Goal: Communication & Community: Answer question/provide support

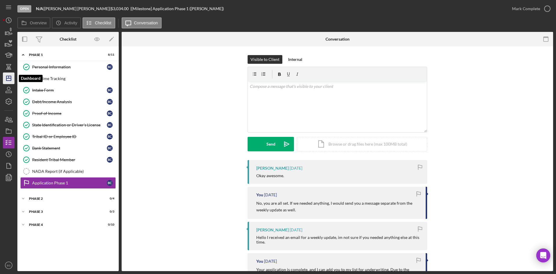
click at [6, 79] on icon "Icon/Dashboard" at bounding box center [8, 78] width 14 height 14
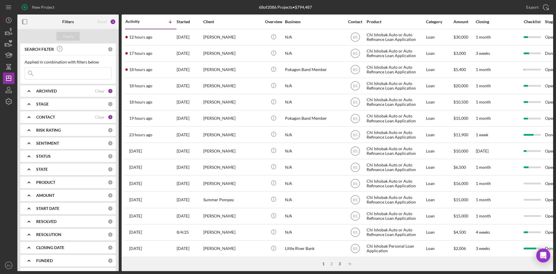
click at [339, 265] on div "3" at bounding box center [340, 263] width 8 height 5
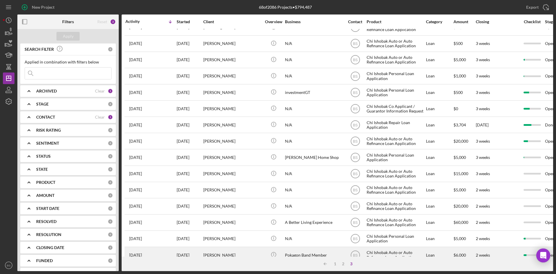
scroll to position [72, 0]
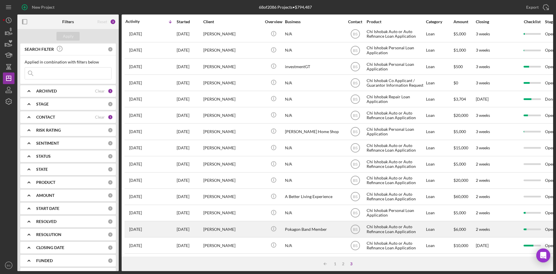
click at [239, 224] on div "Lindsey Porter" at bounding box center [232, 228] width 58 height 15
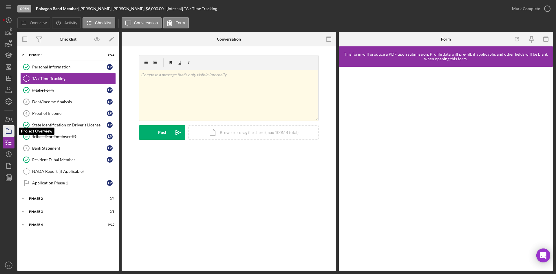
click at [12, 128] on icon "button" at bounding box center [8, 131] width 14 height 14
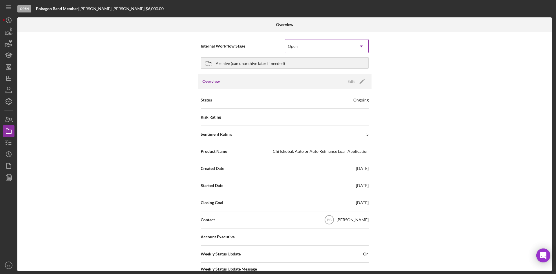
click at [288, 48] on div "Open" at bounding box center [293, 46] width 10 height 5
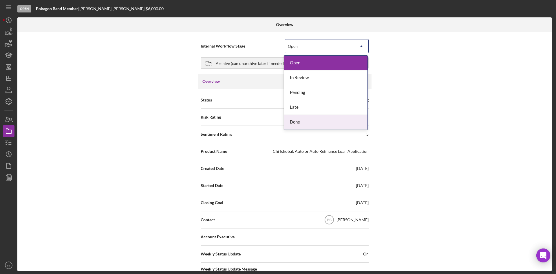
click at [301, 119] on div "Done" at bounding box center [325, 122] width 83 height 15
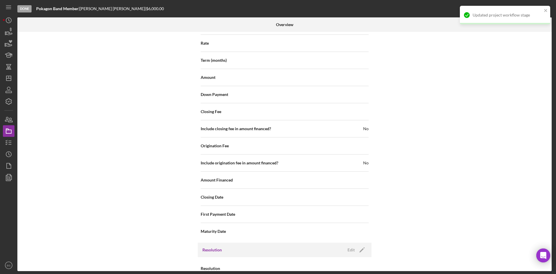
scroll to position [622, 0]
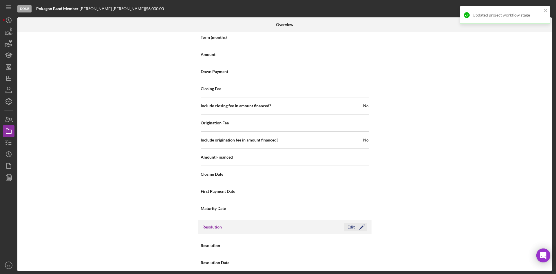
click at [356, 220] on icon "Icon/Edit" at bounding box center [362, 227] width 14 height 14
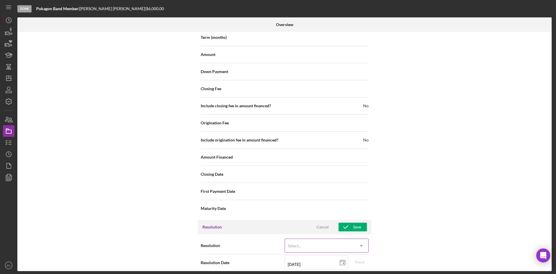
click at [345, 239] on div "Select..." at bounding box center [320, 245] width 70 height 13
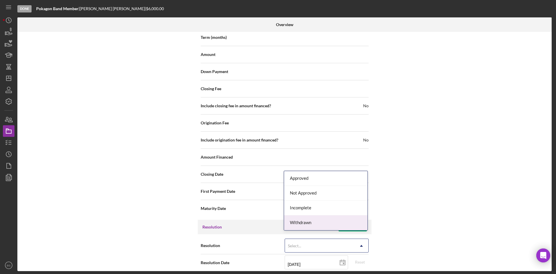
click at [342, 226] on div "Withdrawn" at bounding box center [325, 222] width 83 height 15
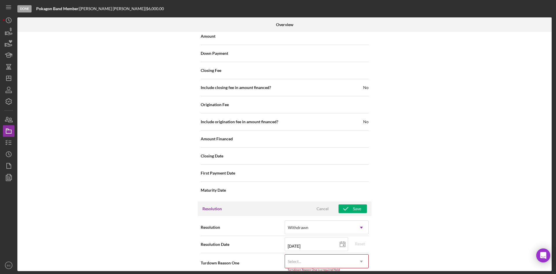
scroll to position [659, 0]
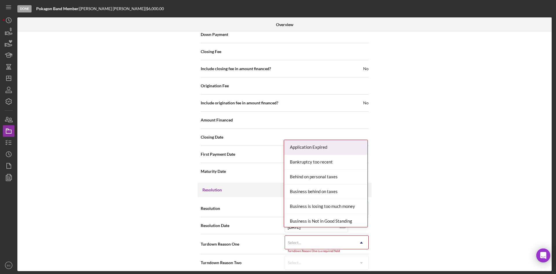
click at [339, 236] on div "Select..." at bounding box center [320, 242] width 70 height 13
click at [331, 149] on div "Application Expired" at bounding box center [325, 147] width 83 height 15
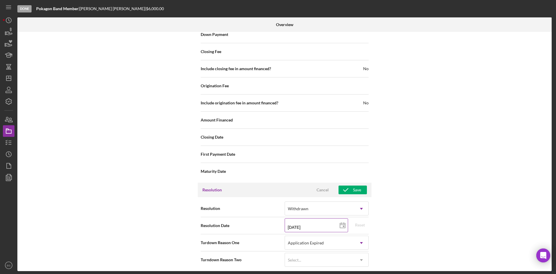
scroll to position [656, 0]
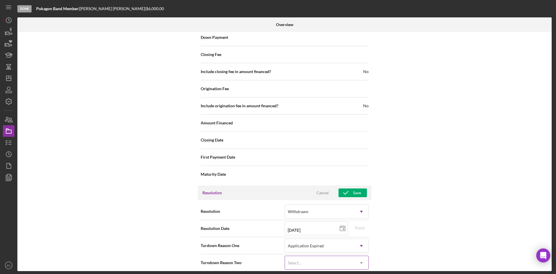
click at [324, 256] on div "Select..." at bounding box center [320, 262] width 70 height 13
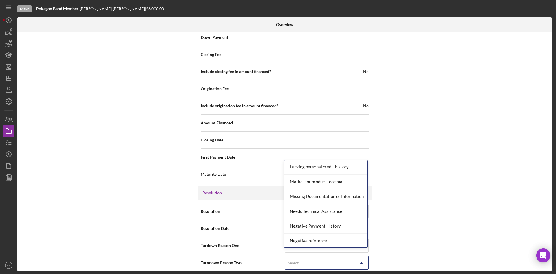
scroll to position [377, 0]
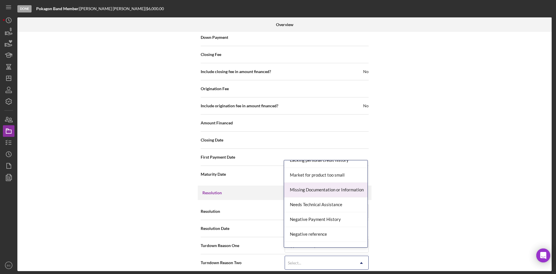
click at [331, 194] on div "Missing Documentation or Information" at bounding box center [325, 189] width 83 height 15
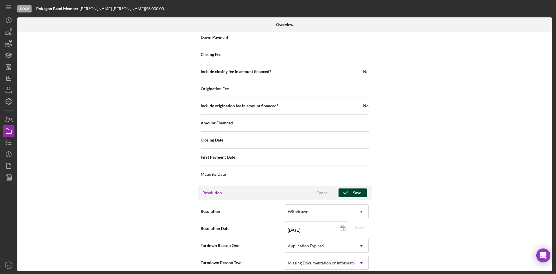
click at [350, 190] on icon "button" at bounding box center [346, 192] width 14 height 14
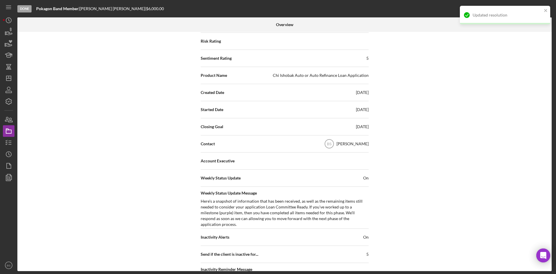
scroll to position [0, 0]
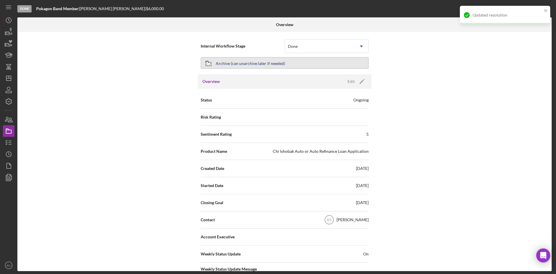
click at [284, 64] on button "Archive (can unarchive later if needed)" at bounding box center [285, 63] width 168 height 12
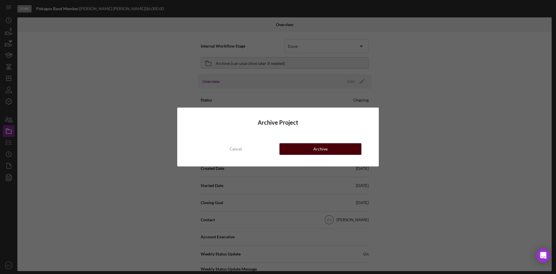
click at [308, 145] on button "Archive" at bounding box center [321, 149] width 82 height 12
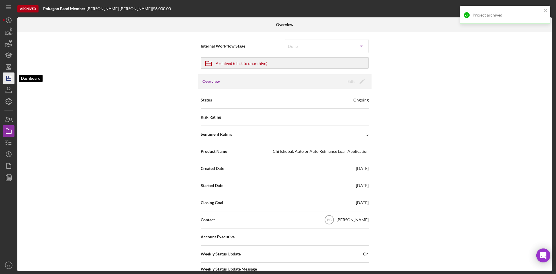
click at [10, 78] on icon "Icon/Dashboard" at bounding box center [8, 78] width 14 height 14
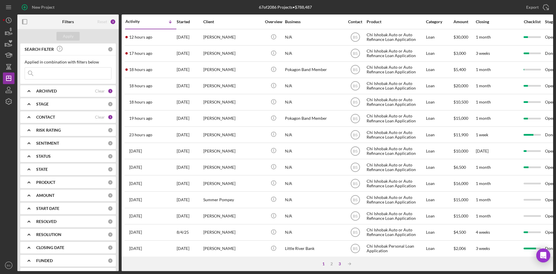
click at [342, 263] on div "3" at bounding box center [340, 263] width 8 height 5
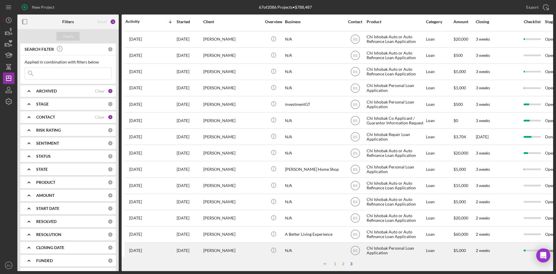
scroll to position [56, 0]
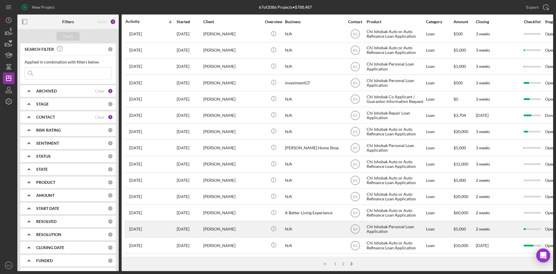
click at [249, 225] on div "Verity Sadowski" at bounding box center [232, 228] width 58 height 15
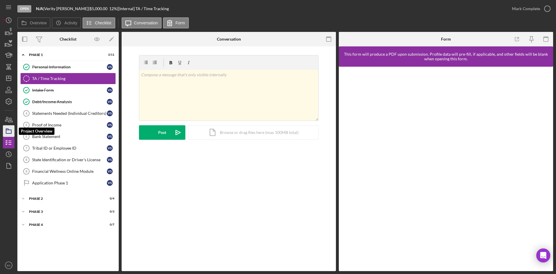
click at [12, 128] on icon "button" at bounding box center [8, 131] width 14 height 14
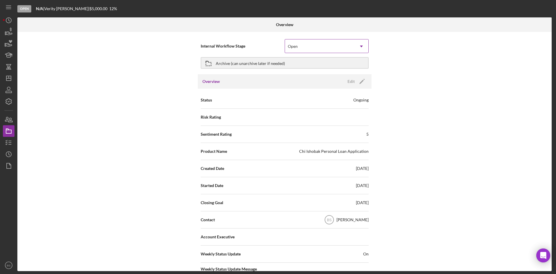
click at [355, 44] on icon "Icon/Dropdown Arrow" at bounding box center [362, 46] width 14 height 14
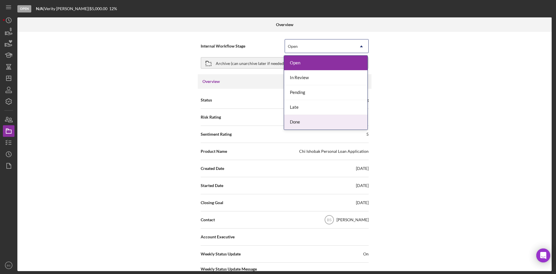
click at [334, 116] on div "Done" at bounding box center [325, 122] width 83 height 15
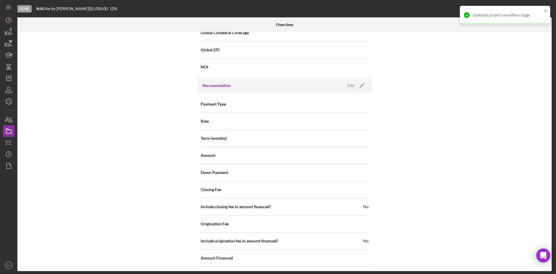
scroll to position [622, 0]
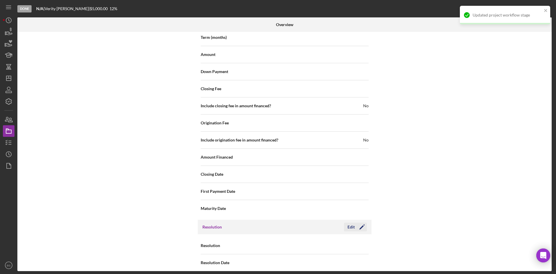
click at [361, 223] on icon "Icon/Edit" at bounding box center [362, 227] width 14 height 14
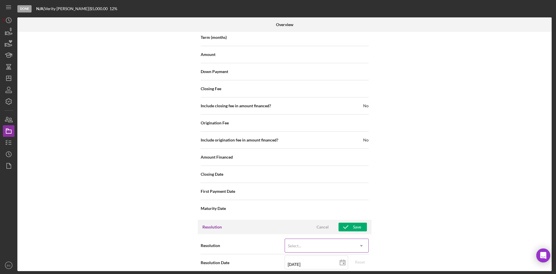
click at [293, 243] on div "Select..." at bounding box center [294, 245] width 13 height 5
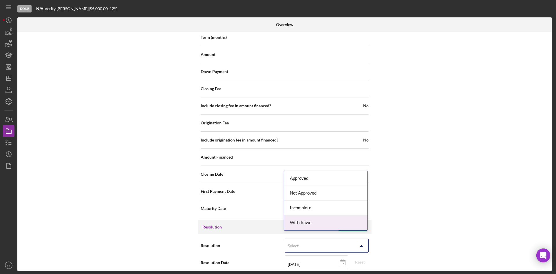
click at [304, 217] on div "Withdrawn" at bounding box center [325, 222] width 83 height 15
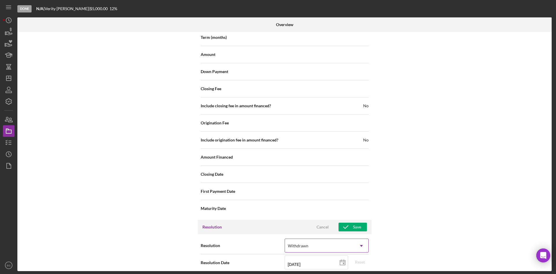
scroll to position [659, 0]
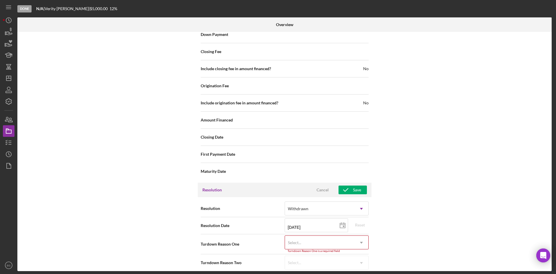
click at [300, 236] on div "Select..." at bounding box center [320, 242] width 70 height 13
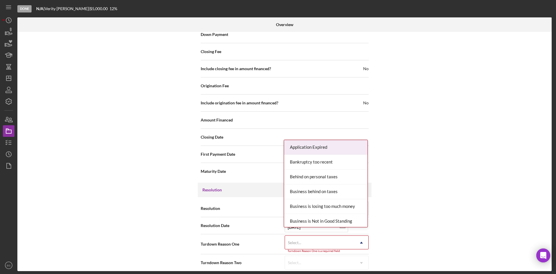
click at [302, 148] on div "Application Expired" at bounding box center [325, 147] width 83 height 15
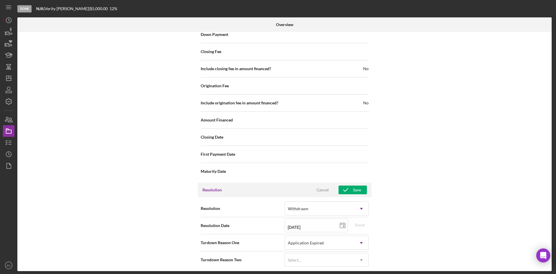
scroll to position [656, 0]
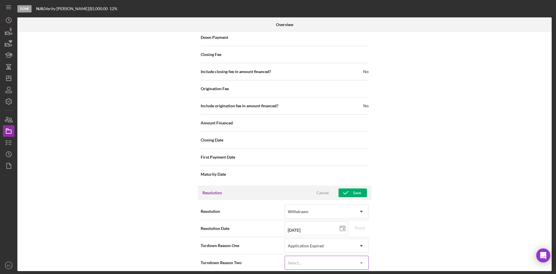
click at [304, 256] on div "Select..." at bounding box center [320, 262] width 70 height 13
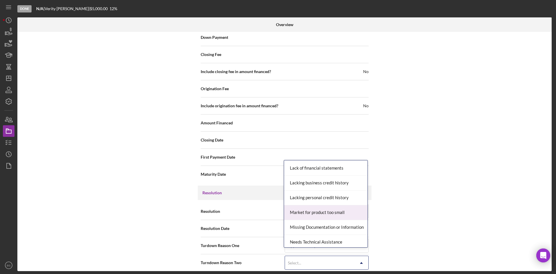
scroll to position [348, 0]
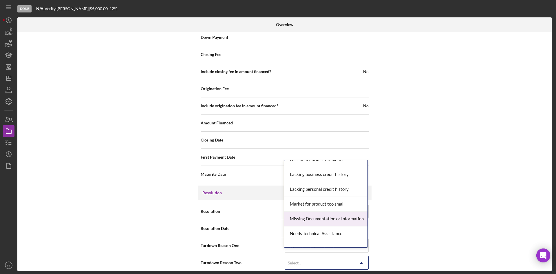
click at [305, 222] on div "Missing Documentation or Information" at bounding box center [325, 218] width 83 height 15
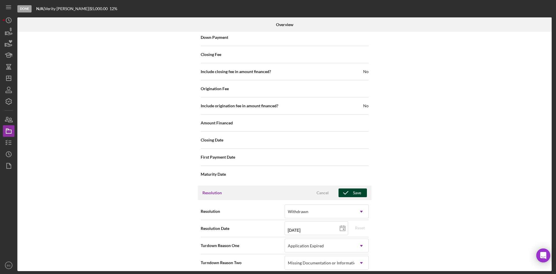
click at [349, 186] on icon "button" at bounding box center [346, 192] width 14 height 14
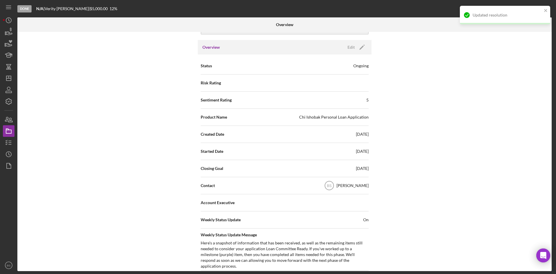
scroll to position [0, 0]
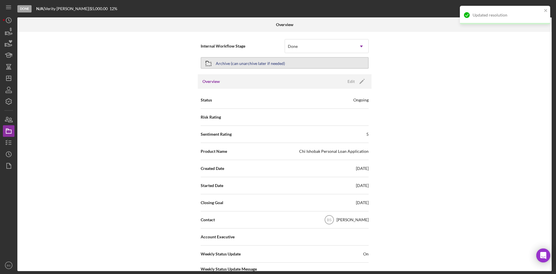
click at [247, 61] on div "Archive (can unarchive later if needed)" at bounding box center [250, 63] width 69 height 10
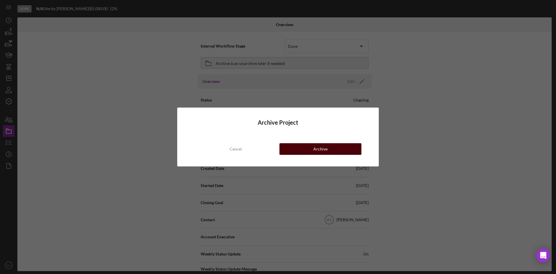
click at [286, 148] on button "Archive" at bounding box center [321, 149] width 82 height 12
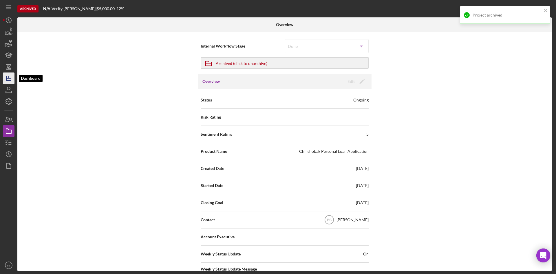
click at [10, 81] on polygon "button" at bounding box center [8, 78] width 5 height 5
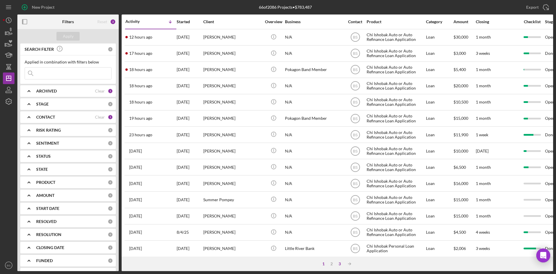
click at [341, 263] on div "3" at bounding box center [340, 263] width 8 height 5
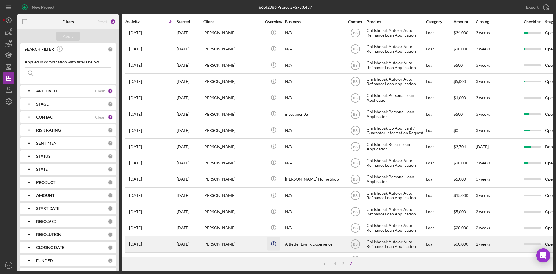
scroll to position [40, 0]
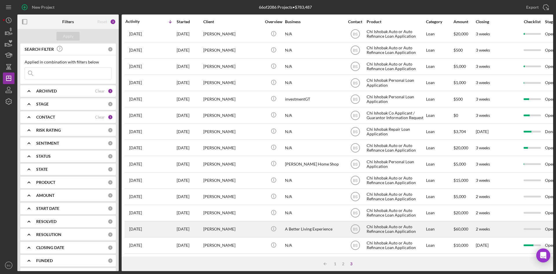
click at [264, 224] on div "Icon/Info" at bounding box center [274, 228] width 22 height 15
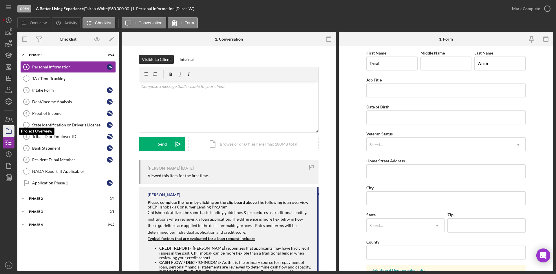
click at [6, 127] on icon "button" at bounding box center [8, 131] width 14 height 14
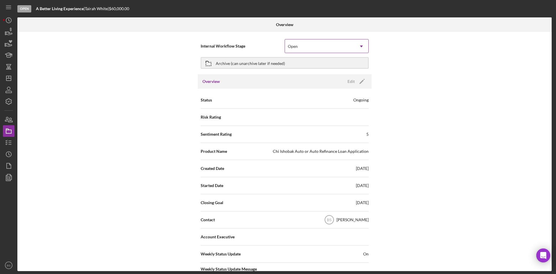
click at [337, 47] on div "Open" at bounding box center [320, 46] width 70 height 13
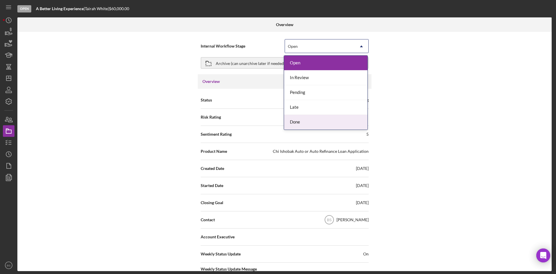
click at [326, 116] on div "Done" at bounding box center [325, 122] width 83 height 15
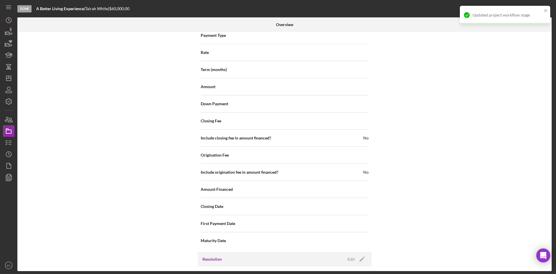
scroll to position [622, 0]
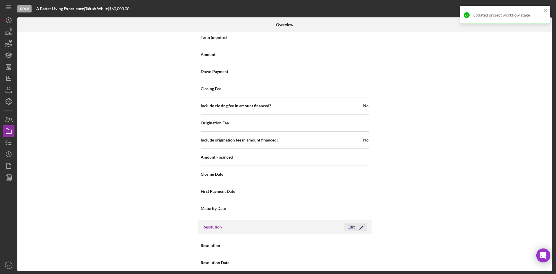
click at [351, 222] on div "Edit" at bounding box center [351, 226] width 7 height 9
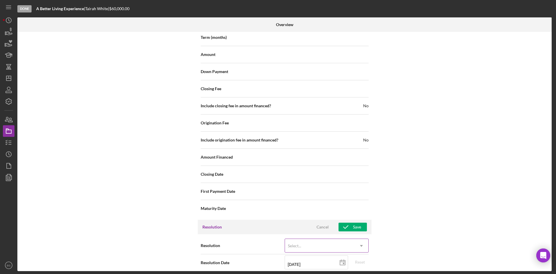
click at [331, 239] on div "Select..." at bounding box center [320, 245] width 70 height 13
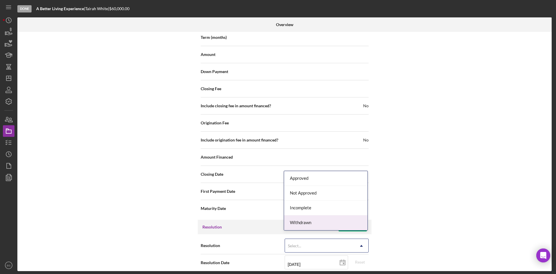
click at [325, 220] on div "Withdrawn" at bounding box center [325, 222] width 83 height 15
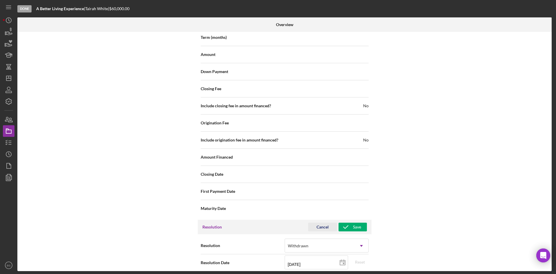
scroll to position [659, 0]
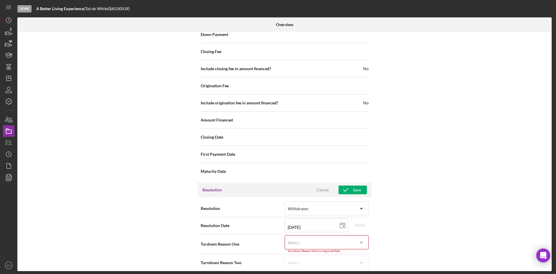
click at [325, 236] on div "Select..." at bounding box center [320, 242] width 70 height 13
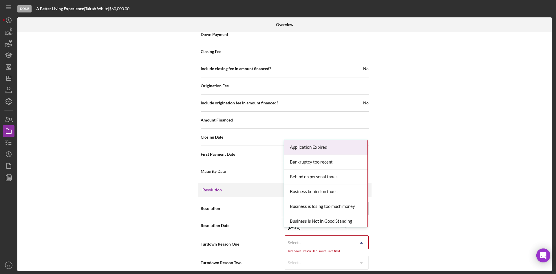
click at [318, 151] on div "Application Expired" at bounding box center [325, 147] width 83 height 15
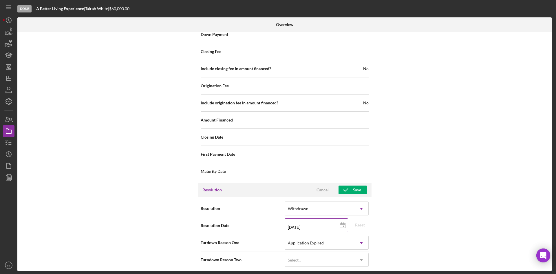
scroll to position [656, 0]
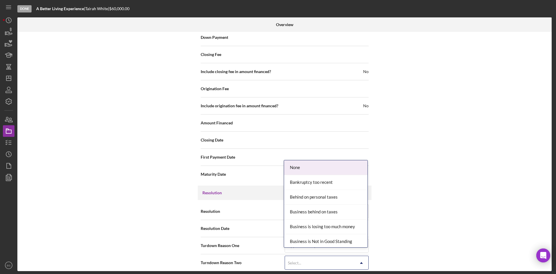
click at [315, 256] on div "Select..." at bounding box center [320, 262] width 70 height 13
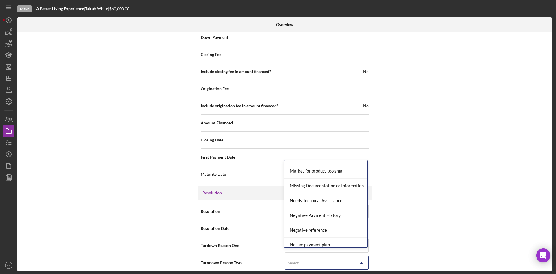
scroll to position [377, 0]
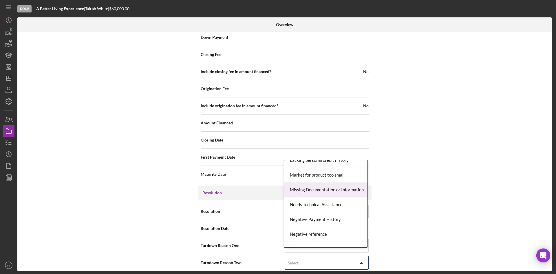
click at [311, 190] on div "Missing Documentation or Information" at bounding box center [325, 189] width 83 height 15
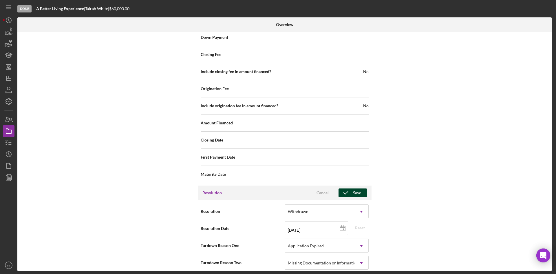
click at [343, 186] on icon "button" at bounding box center [346, 192] width 14 height 14
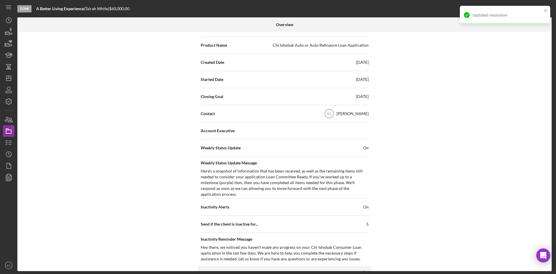
scroll to position [0, 0]
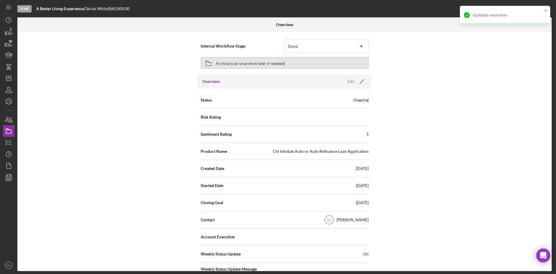
click at [251, 65] on div "Archive (can unarchive later if needed)" at bounding box center [250, 63] width 69 height 10
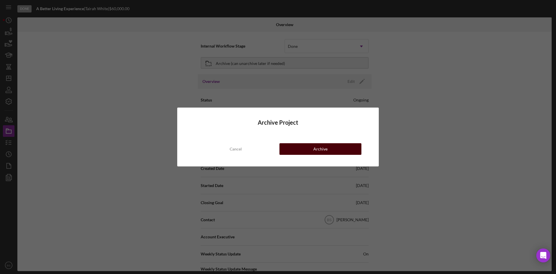
click at [302, 152] on button "Archive" at bounding box center [321, 149] width 82 height 12
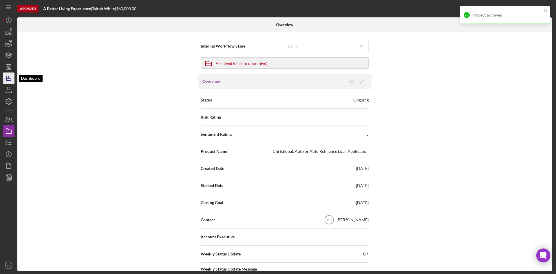
click at [11, 81] on polygon "button" at bounding box center [8, 78] width 5 height 5
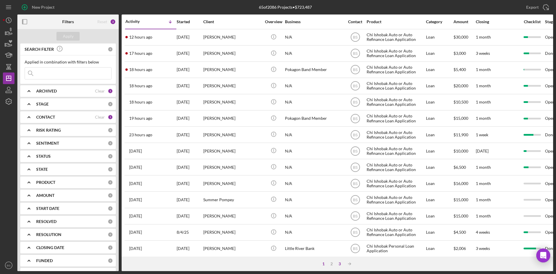
click at [340, 263] on div "3" at bounding box center [340, 263] width 8 height 5
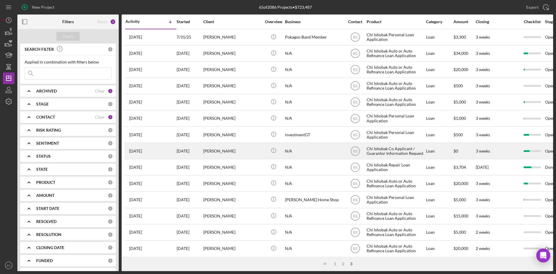
scroll to position [24, 0]
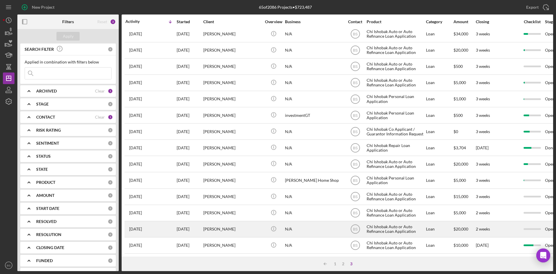
click at [225, 228] on div "Jamy Mcilvane" at bounding box center [232, 228] width 58 height 15
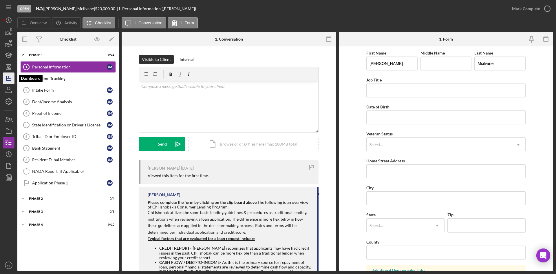
click at [8, 81] on polygon "button" at bounding box center [8, 78] width 5 height 5
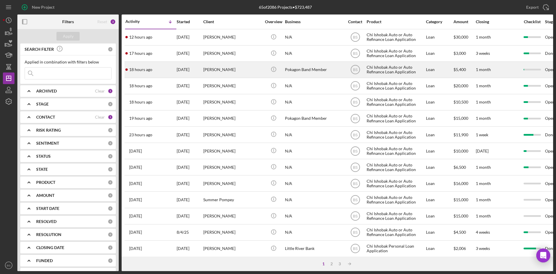
click at [187, 72] on div "[DATE]" at bounding box center [190, 69] width 26 height 15
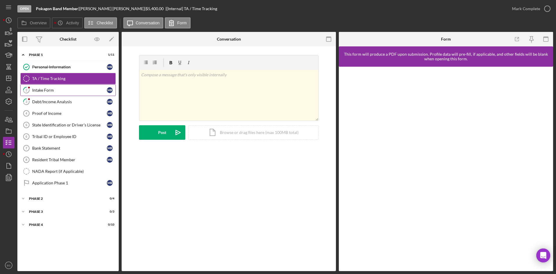
click at [34, 93] on link "2 Intake Form M R" at bounding box center [68, 90] width 96 height 12
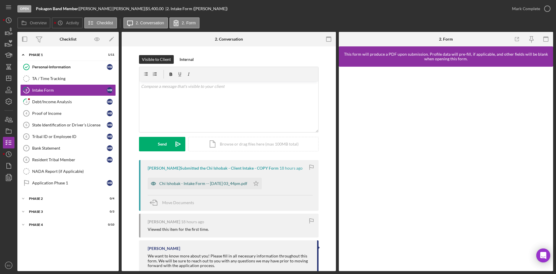
click at [184, 184] on div "Chi Ishobak - Intake Form -- 2025-08-21 03_44pm.pdf" at bounding box center [203, 183] width 88 height 5
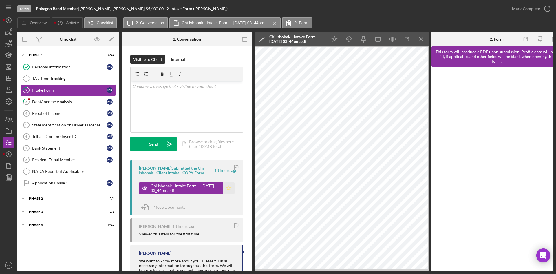
click at [228, 188] on icon "Icon/Star" at bounding box center [229, 188] width 12 height 12
click at [514, 10] on div "Mark Complete" at bounding box center [526, 9] width 28 height 12
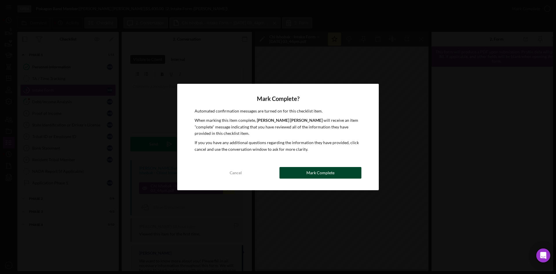
click at [319, 172] on div "Mark Complete" at bounding box center [320, 173] width 28 height 12
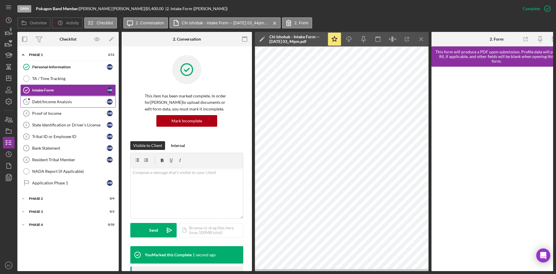
click at [87, 98] on link "3 Debt/Income Analysis M R" at bounding box center [68, 102] width 96 height 12
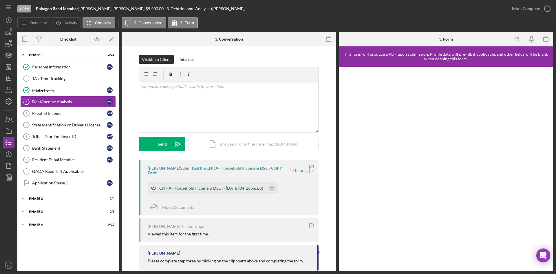
click at [209, 188] on div "CNHA - Household Income & DSC -- 2025-08-21 04_26pm.pdf" at bounding box center [211, 188] width 104 height 5
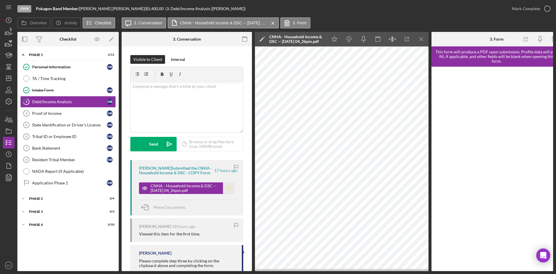
click at [227, 189] on icon "Icon/Star" at bounding box center [229, 188] width 12 height 12
click at [510, 14] on button "Mark Complete" at bounding box center [529, 9] width 47 height 12
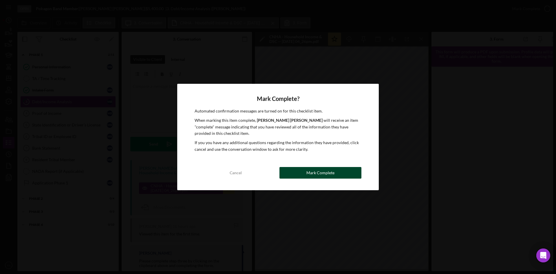
click at [328, 173] on div "Mark Complete" at bounding box center [320, 173] width 28 height 12
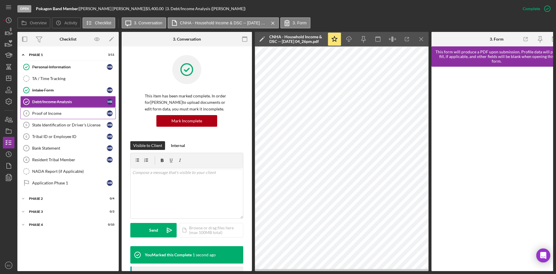
click at [60, 117] on link "Proof of Income 4 Proof of Income M R" at bounding box center [68, 113] width 96 height 12
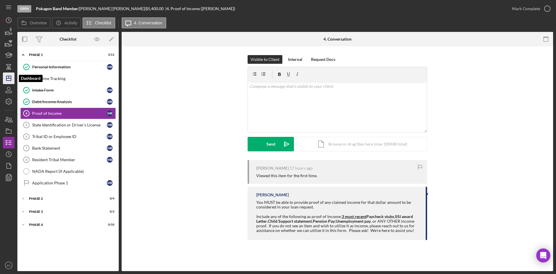
click at [11, 79] on polygon "button" at bounding box center [8, 78] width 5 height 5
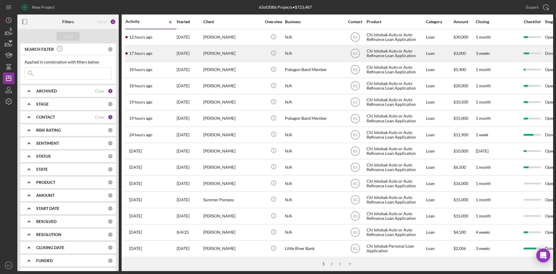
click at [159, 54] on div "17 hours ago Jaime Hostler" at bounding box center [150, 53] width 51 height 15
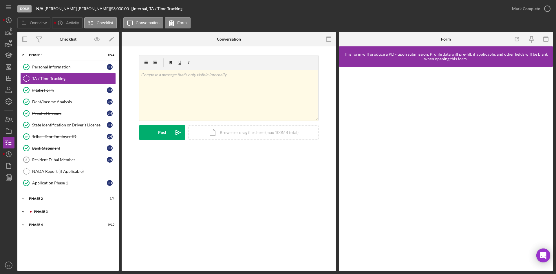
click at [60, 214] on div "Icon/Expander Phase 3 0 / 3" at bounding box center [67, 212] width 101 height 12
click at [59, 251] on link "Decision Decision J H" at bounding box center [68, 247] width 96 height 12
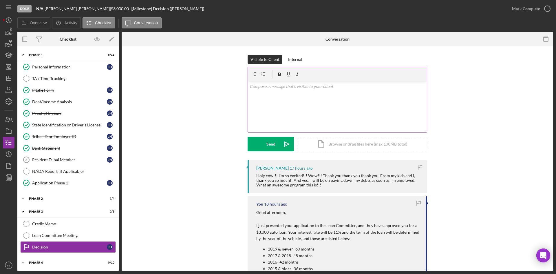
click at [300, 117] on div "v Color teal Color pink Remove color Add row above Add row below Add column bef…" at bounding box center [337, 106] width 179 height 51
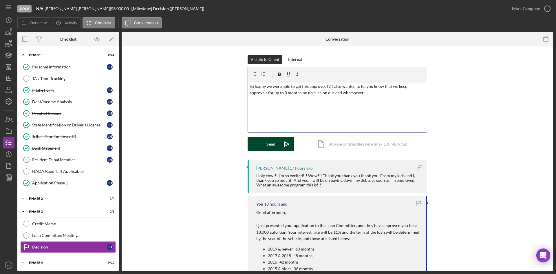
click at [284, 144] on polygon "submit" at bounding box center [285, 144] width 2 height 1
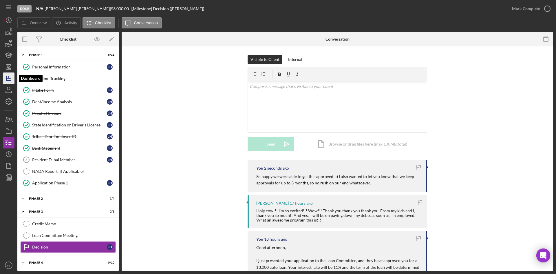
click at [4, 79] on icon "Icon/Dashboard" at bounding box center [8, 78] width 14 height 14
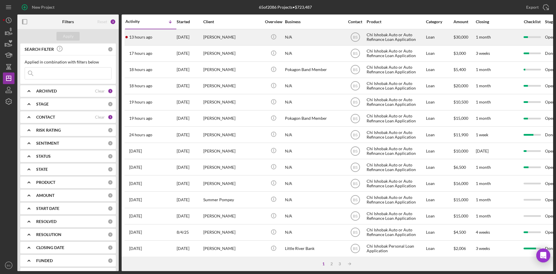
click at [236, 40] on div "[PERSON_NAME]" at bounding box center [232, 37] width 58 height 15
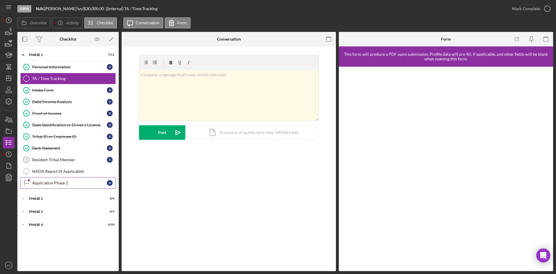
click at [70, 184] on div "Application Phase 1" at bounding box center [69, 182] width 75 height 5
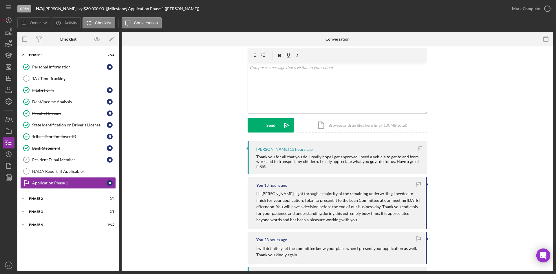
scroll to position [29, 0]
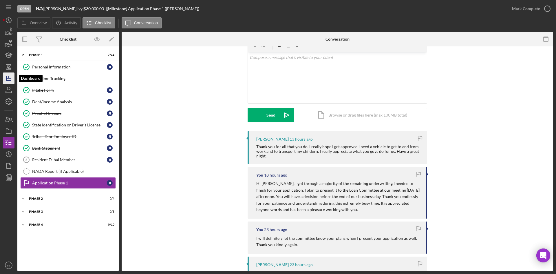
click at [13, 75] on icon "Icon/Dashboard" at bounding box center [8, 78] width 14 height 14
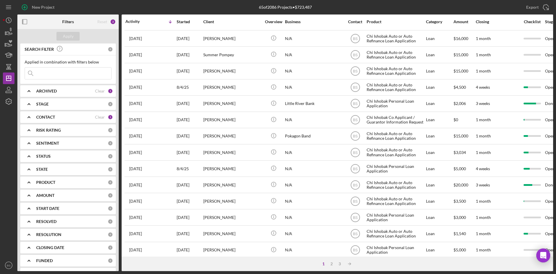
scroll to position [174, 0]
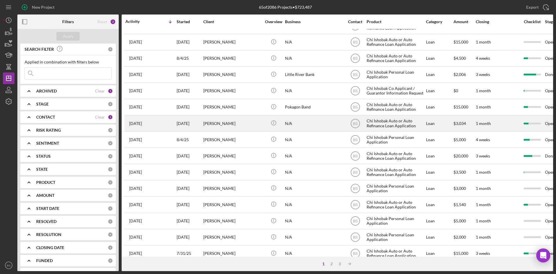
click at [187, 123] on div "[DATE]" at bounding box center [190, 123] width 26 height 15
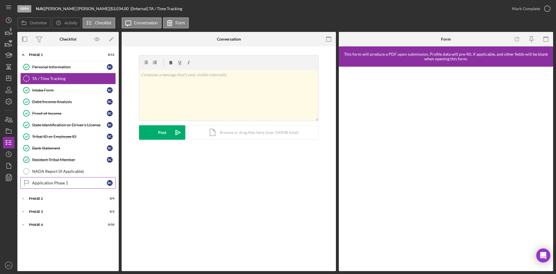
click at [68, 181] on div "Application Phase 1" at bounding box center [69, 182] width 75 height 5
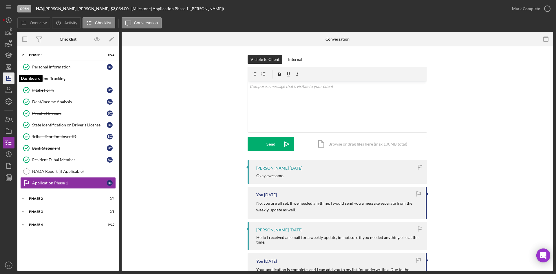
click at [9, 77] on icon "Icon/Dashboard" at bounding box center [8, 78] width 14 height 14
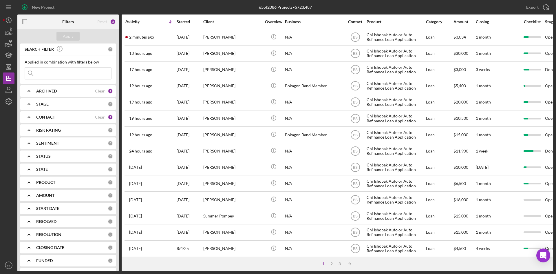
click at [163, 36] on div "2 minutes ago Brandon Carney" at bounding box center [150, 37] width 51 height 15
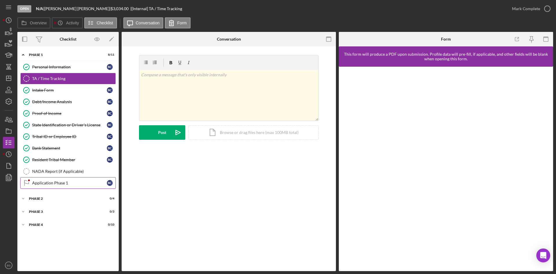
click at [70, 188] on link "Application Phase 1 Application Phase 1 B C" at bounding box center [68, 183] width 96 height 12
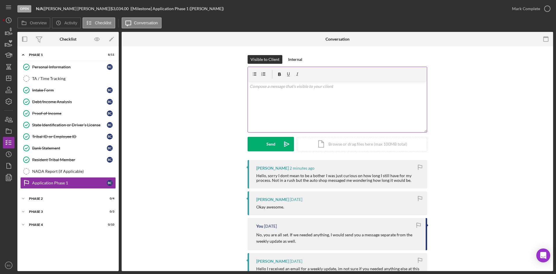
click at [320, 107] on div "v Color teal Color pink Remove color Add row above Add row below Add column bef…" at bounding box center [337, 106] width 179 height 51
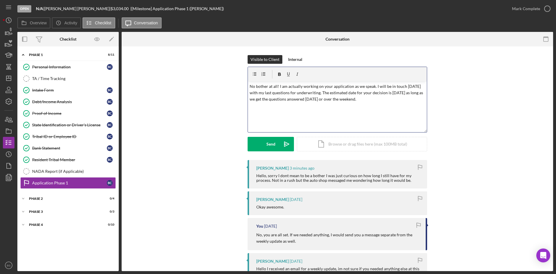
click at [391, 94] on p "No bother at all! I am actually working on your application as we speak. I will…" at bounding box center [338, 92] width 176 height 19
click at [394, 92] on p "No bother at all! I am actually working on your application as we speak. I will…" at bounding box center [338, 92] width 176 height 19
click at [371, 86] on p "No bother at all! I am actually working on your application as we speak. I will…" at bounding box center [338, 92] width 176 height 19
click at [368, 96] on p "No bother at all! I am actually working on your application as we speak. I will…" at bounding box center [338, 92] width 176 height 19
drag, startPoint x: 279, startPoint y: 92, endPoint x: 287, endPoint y: 87, distance: 9.5
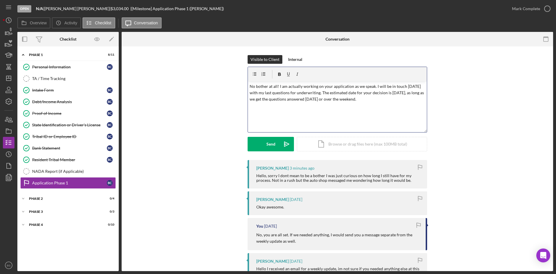
click at [279, 92] on p "No bother at all! I am actually working on your application as we speak. I will…" at bounding box center [338, 92] width 176 height 19
click at [364, 101] on p "No bother at all! I am actually working on your application as we speak. I will…" at bounding box center [338, 92] width 176 height 19
click at [287, 141] on icon "Icon/icon-invite-send" at bounding box center [287, 144] width 14 height 14
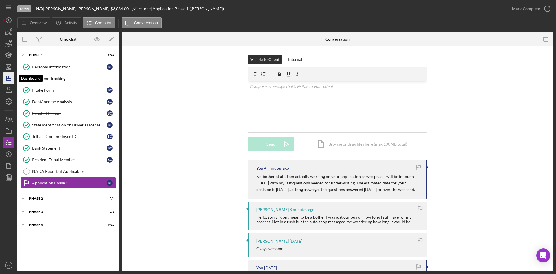
click at [9, 82] on icon "Icon/Dashboard" at bounding box center [8, 78] width 14 height 14
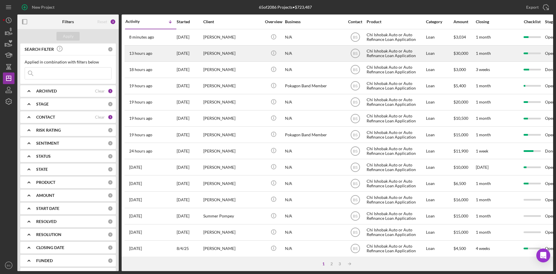
click at [168, 59] on div "13 hours ago James Ivy" at bounding box center [150, 53] width 51 height 15
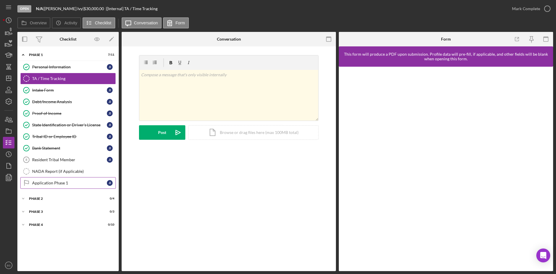
click at [68, 180] on link "Application Phase 1 Application Phase 1 J I" at bounding box center [68, 183] width 96 height 12
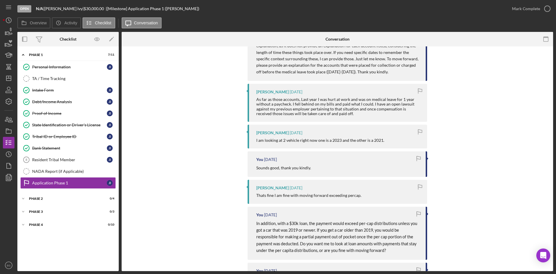
scroll to position [521, 0]
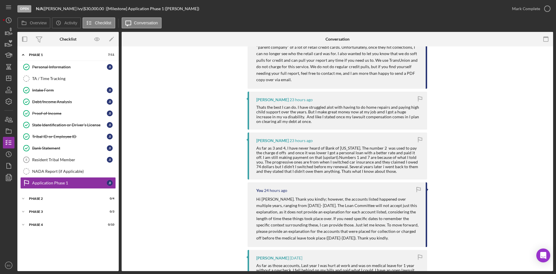
scroll to position [319, 0]
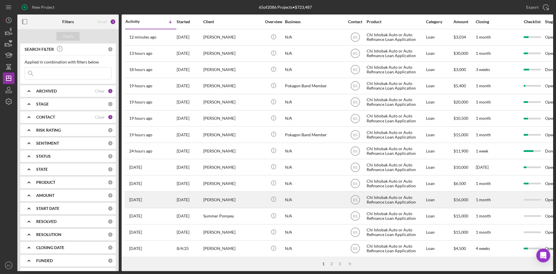
click at [224, 200] on div "[PERSON_NAME]" at bounding box center [232, 199] width 58 height 15
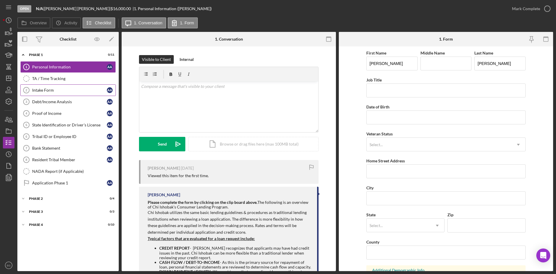
click at [60, 85] on link "Intake Form 2 Intake Form A A" at bounding box center [68, 90] width 96 height 12
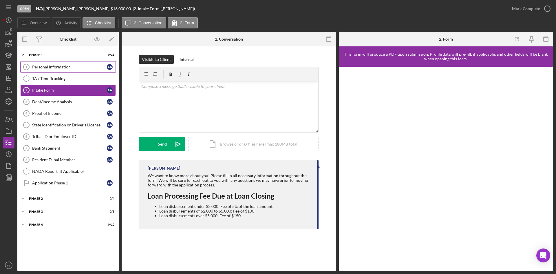
click at [61, 70] on link "Personal Information 1 Personal Information A A" at bounding box center [68, 67] width 96 height 12
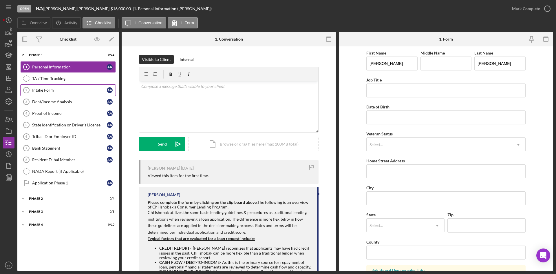
click at [66, 87] on link "Intake Form 2 Intake Form A A" at bounding box center [68, 90] width 96 height 12
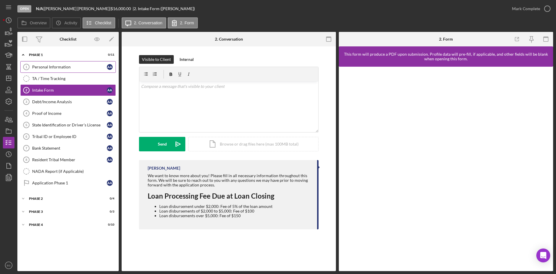
click at [70, 70] on link "Personal Information 1 Personal Information A A" at bounding box center [68, 67] width 96 height 12
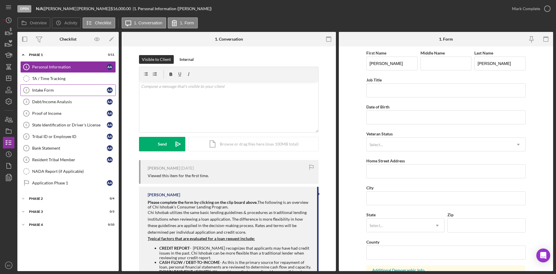
click at [70, 90] on div "Intake Form" at bounding box center [69, 90] width 75 height 5
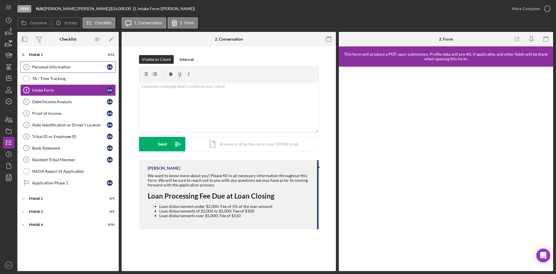
click at [78, 70] on link "Personal Information 1 Personal Information A A" at bounding box center [68, 67] width 96 height 12
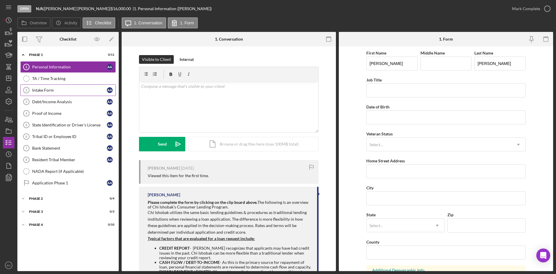
click at [80, 96] on link "Intake Form 2 Intake Form A A" at bounding box center [68, 90] width 96 height 12
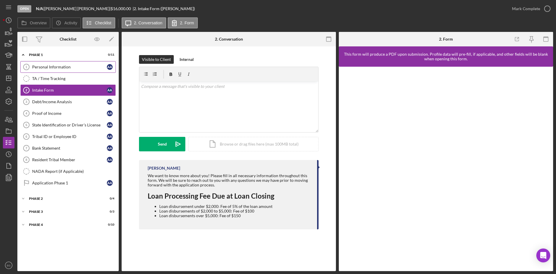
click at [86, 67] on div "Personal Information" at bounding box center [69, 67] width 75 height 5
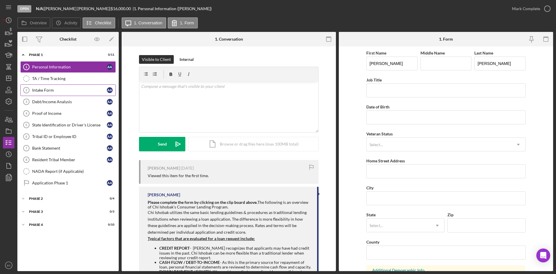
click at [79, 93] on link "Intake Form 2 Intake Form A A" at bounding box center [68, 90] width 96 height 12
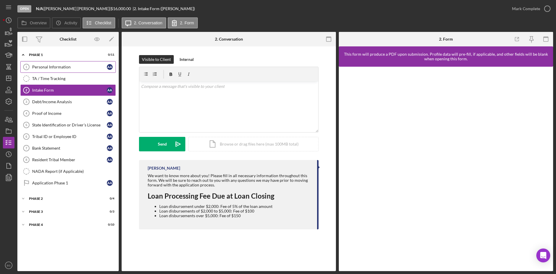
click at [85, 66] on div "Personal Information" at bounding box center [69, 67] width 75 height 5
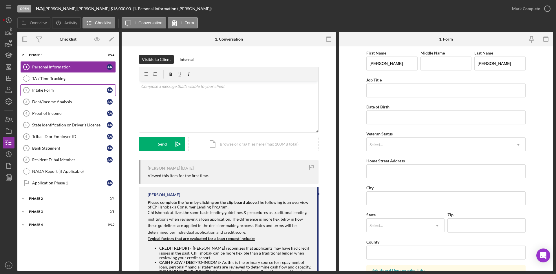
drag, startPoint x: 87, startPoint y: 94, endPoint x: 87, endPoint y: 90, distance: 4.3
click at [87, 94] on link "Intake Form 2 Intake Form A A" at bounding box center [68, 90] width 96 height 12
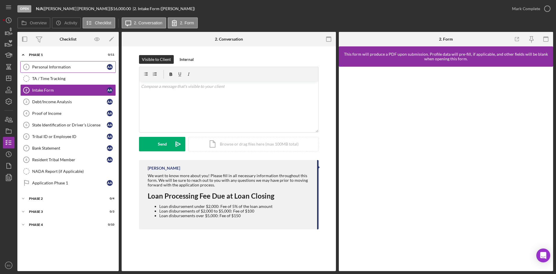
click at [87, 70] on link "Personal Information 1 Personal Information A A" at bounding box center [68, 67] width 96 height 12
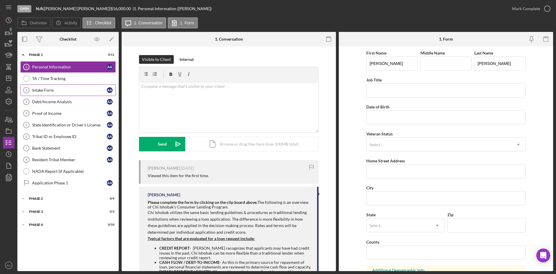
click at [84, 86] on link "Intake Form 2 Intake Form A A" at bounding box center [68, 90] width 96 height 12
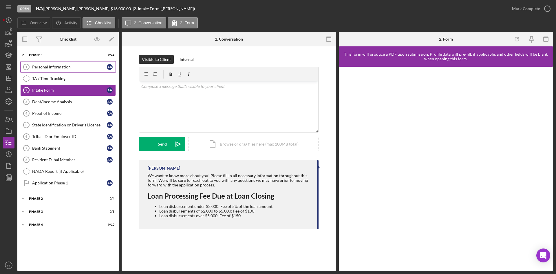
click at [85, 69] on div "Personal Information" at bounding box center [69, 67] width 75 height 5
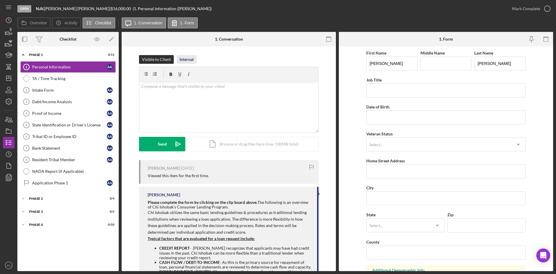
click at [186, 56] on div "Internal" at bounding box center [187, 59] width 14 height 9
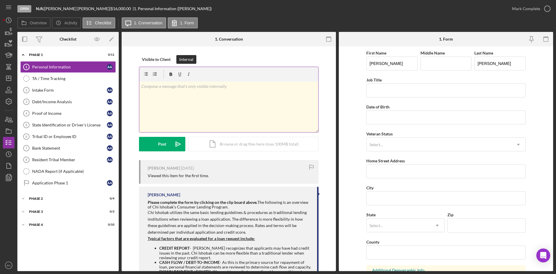
click at [188, 85] on p at bounding box center [229, 86] width 176 height 6
click at [157, 87] on p "Prof refferal, Little traverse bay citizen," at bounding box center [229, 86] width 176 height 6
click at [182, 87] on p "Prof referral, Little traverse bay citizen," at bounding box center [229, 86] width 176 height 6
click at [227, 89] on p "Prof referral, Little Traverse Bay citizen," at bounding box center [229, 86] width 176 height 6
click at [217, 88] on p "Prof referral, Little Traverse Bay citizen, want to take a look at credit repor…" at bounding box center [229, 89] width 176 height 13
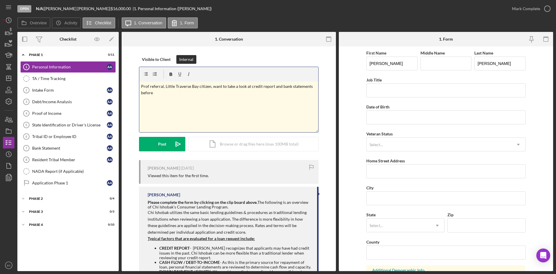
click at [255, 88] on p "Prof referral, Little Traverse Bay citizen, want to take a look at credit repor…" at bounding box center [229, 89] width 176 height 13
click at [203, 93] on p "Prof referral, Little Traverse Bay citizen, want to take a look at the credit r…" at bounding box center [229, 89] width 176 height 13
click at [184, 95] on p "Prof referral, Little Traverse Bay citizen, want to take a look at the credit r…" at bounding box center [229, 89] width 176 height 13
click at [173, 140] on icon "Icon/icon-invite-send" at bounding box center [178, 144] width 14 height 14
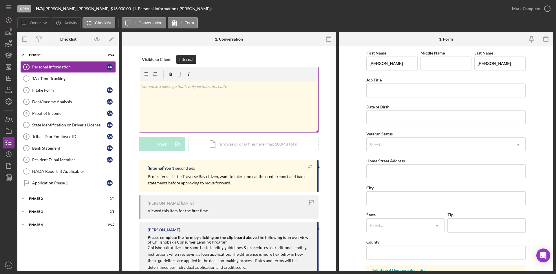
click at [184, 117] on div "v Color teal Color pink Remove color Add row above Add row below Add column bef…" at bounding box center [228, 106] width 179 height 51
drag, startPoint x: 155, startPoint y: 58, endPoint x: 156, endPoint y: 66, distance: 7.8
click at [155, 58] on div "Visible to Client" at bounding box center [156, 59] width 29 height 9
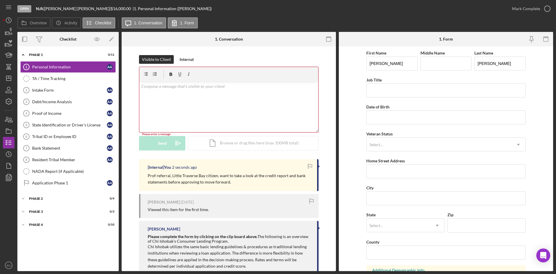
click at [167, 100] on div "v Color teal Color pink Remove color Add row above Add row below Add column bef…" at bounding box center [228, 106] width 179 height 51
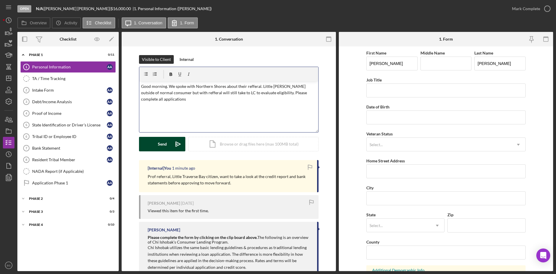
click at [174, 94] on p "Good morning. We spoke with Northern Shores about their refferal. Little [PERSO…" at bounding box center [229, 92] width 176 height 19
click at [195, 96] on p "Good morning. We spoke with Northern Shores about their refferal. Little [PERSO…" at bounding box center [229, 92] width 176 height 19
click at [226, 98] on p "Good morning. We spoke with Northern Shores about their referral. Little [PERSO…" at bounding box center [229, 92] width 176 height 19
click at [259, 87] on p "Good morning. We spoke with Northern Shores about their referral. Little [PERSO…" at bounding box center [229, 92] width 176 height 19
drag, startPoint x: 260, startPoint y: 85, endPoint x: 244, endPoint y: 84, distance: 15.7
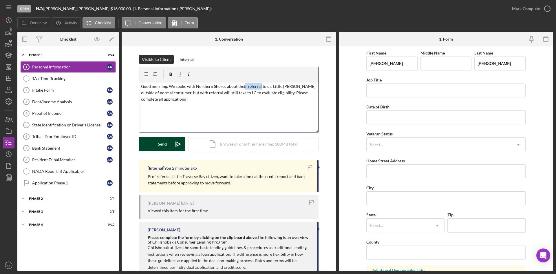
click at [242, 83] on p "Good morning. We spoke with Northern Shores about their referral to us. Little …" at bounding box center [229, 92] width 176 height 19
click at [251, 87] on p "Good morning. We spoke with Northern Shores about their referral to us. Little …" at bounding box center [229, 92] width 176 height 19
drag, startPoint x: 269, startPoint y: 87, endPoint x: 258, endPoint y: 86, distance: 10.5
click at [258, 86] on p "Good morning. We spoke with Northern Shores about their referral to us. Little …" at bounding box center [229, 92] width 176 height 19
click at [271, 86] on p "Good morning. We spoke with Northern Shores about their referral. Little [PERSO…" at bounding box center [229, 92] width 176 height 19
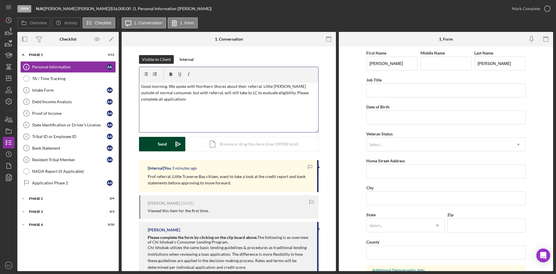
click at [284, 87] on p "Good morning. We spoke with Northern Shores about their referral. Little [PERSO…" at bounding box center [229, 92] width 176 height 19
click at [181, 110] on div "v Color teal Color pink Remove color Add row above Add row below Add column bef…" at bounding box center [228, 106] width 179 height 51
click at [259, 86] on p "Good morning. We spoke with Northern Shores about their referral. Little Traver…" at bounding box center [229, 92] width 176 height 19
click at [222, 93] on p "Good morning. We spoke with Northern Shores about their referral and are happy …" at bounding box center [229, 92] width 176 height 19
click at [224, 93] on p "Good morning. We spoke with Northern Shores about their referral and are happy …" at bounding box center [229, 92] width 176 height 19
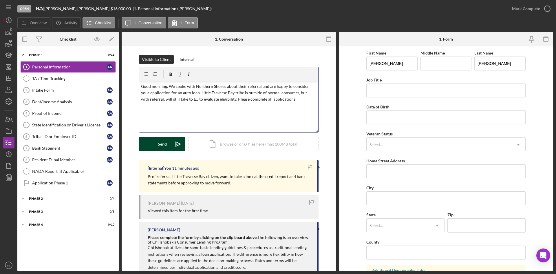
click at [293, 92] on p "Good morning. We spoke with Northern Shores about their referral and are happy …" at bounding box center [229, 92] width 176 height 19
click at [264, 94] on p "Good morning. We spoke with Northern Shores about their referral and are happy …" at bounding box center [229, 92] width 176 height 19
click at [301, 93] on p "Good morning. We spoke with Northern Shores about their referral and are happy …" at bounding box center [229, 92] width 176 height 19
click at [187, 99] on p "Good morning. We spoke with Northern Shores about their referral and are happy …" at bounding box center [229, 96] width 176 height 26
click at [217, 99] on p "Good morning. We spoke with Northern Shores about their referral and are happy …" at bounding box center [229, 96] width 176 height 26
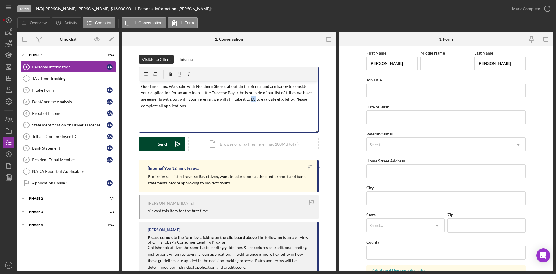
drag, startPoint x: 247, startPoint y: 98, endPoint x: 252, endPoint y: 98, distance: 4.6
click at [252, 98] on p "Good morning. We spoke with Northern Shores about their referral and are happy …" at bounding box center [229, 96] width 176 height 26
click at [214, 105] on p "Good morning. We spoke with Northern Shores about their referral and are happy …" at bounding box center [229, 96] width 176 height 26
drag, startPoint x: 217, startPoint y: 105, endPoint x: 158, endPoint y: 107, distance: 59.1
click at [158, 107] on p "Good morning. We spoke with Northern Shores about their referral and are happy …" at bounding box center [229, 96] width 176 height 26
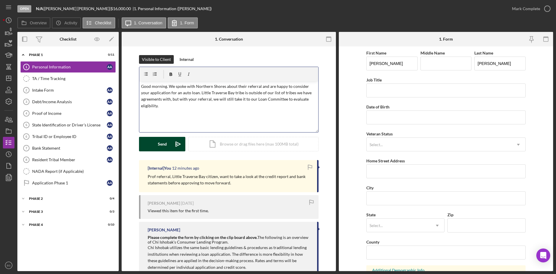
click at [201, 94] on p "Good morning. We spoke with Northern Shores about their referral and are happy …" at bounding box center [229, 96] width 176 height 26
click at [221, 107] on p "Good morning. We spoke with Northern Shores about their referral and are happy …" at bounding box center [229, 96] width 176 height 26
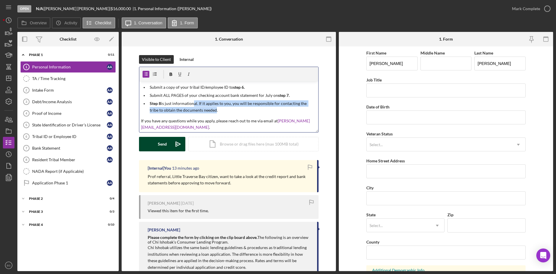
drag, startPoint x: 205, startPoint y: 110, endPoint x: 192, endPoint y: 104, distance: 14.5
click at [192, 104] on p "Step 8 is just informational. If it applies to you, you will be responsible for…" at bounding box center [233, 106] width 167 height 13
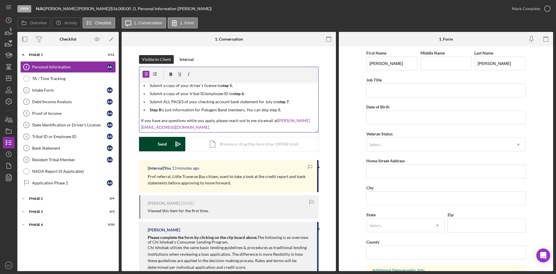
scroll to position [29, 0]
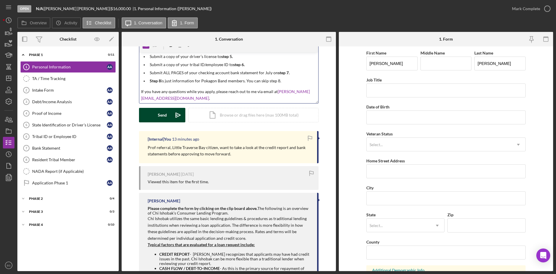
click at [184, 98] on p "If you have any questions while you apply, please reach out to me via email at …" at bounding box center [229, 94] width 176 height 13
click at [296, 99] on p "If you have any questions while you apply, please reach out to me via email at …" at bounding box center [229, 97] width 176 height 19
click at [301, 99] on p "If you have any questions while you apply, please reach out to me via email at …" at bounding box center [229, 97] width 176 height 19
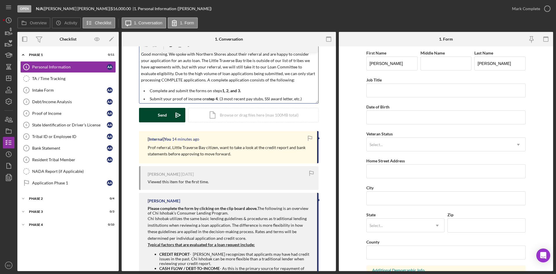
scroll to position [0, 0]
click at [277, 63] on p "Good morning. We spoke with Northern Shores about their referral and are happy …" at bounding box center [229, 70] width 176 height 32
click at [224, 70] on p "Good morning. We spoke with Northern Shores about their referral and are happy …" at bounding box center [229, 70] width 176 height 32
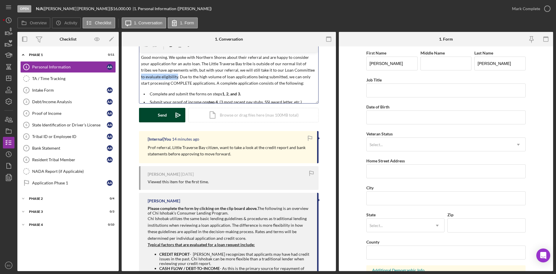
drag, startPoint x: 172, startPoint y: 76, endPoint x: 300, endPoint y: 70, distance: 128.5
click at [300, 70] on p "Good morning. We spoke with Northern Shores about their referral and are happy …" at bounding box center [229, 70] width 176 height 32
click at [300, 69] on p "Good morning. We spoke with Northern Shores about their referral and are happy …" at bounding box center [229, 70] width 176 height 32
click at [217, 73] on p "Good morning. We spoke with Northern Shores about their referral and are happy …" at bounding box center [229, 70] width 176 height 32
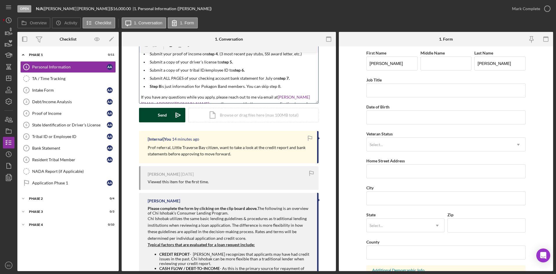
scroll to position [58, 0]
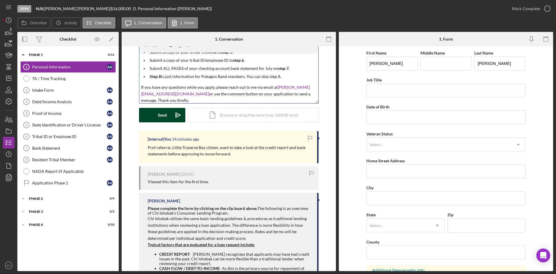
click at [178, 112] on icon "Icon/icon-invite-send" at bounding box center [178, 115] width 14 height 14
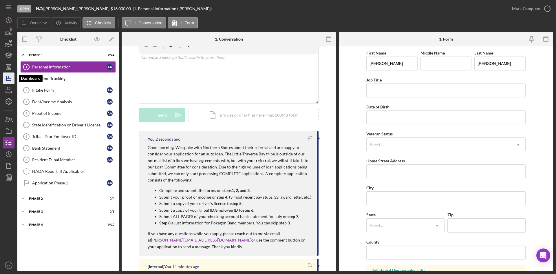
click at [3, 78] on icon "Icon/Dashboard" at bounding box center [8, 78] width 14 height 14
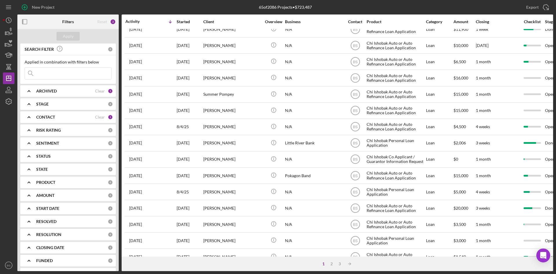
scroll to position [145, 0]
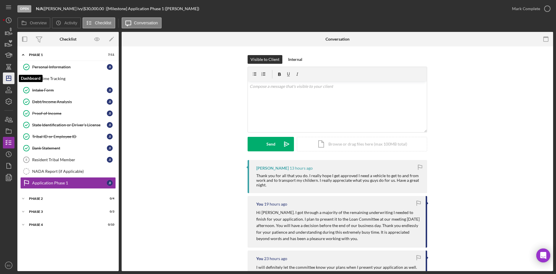
click at [6, 77] on polygon "button" at bounding box center [8, 78] width 5 height 5
